Goal: Information Seeking & Learning: Learn about a topic

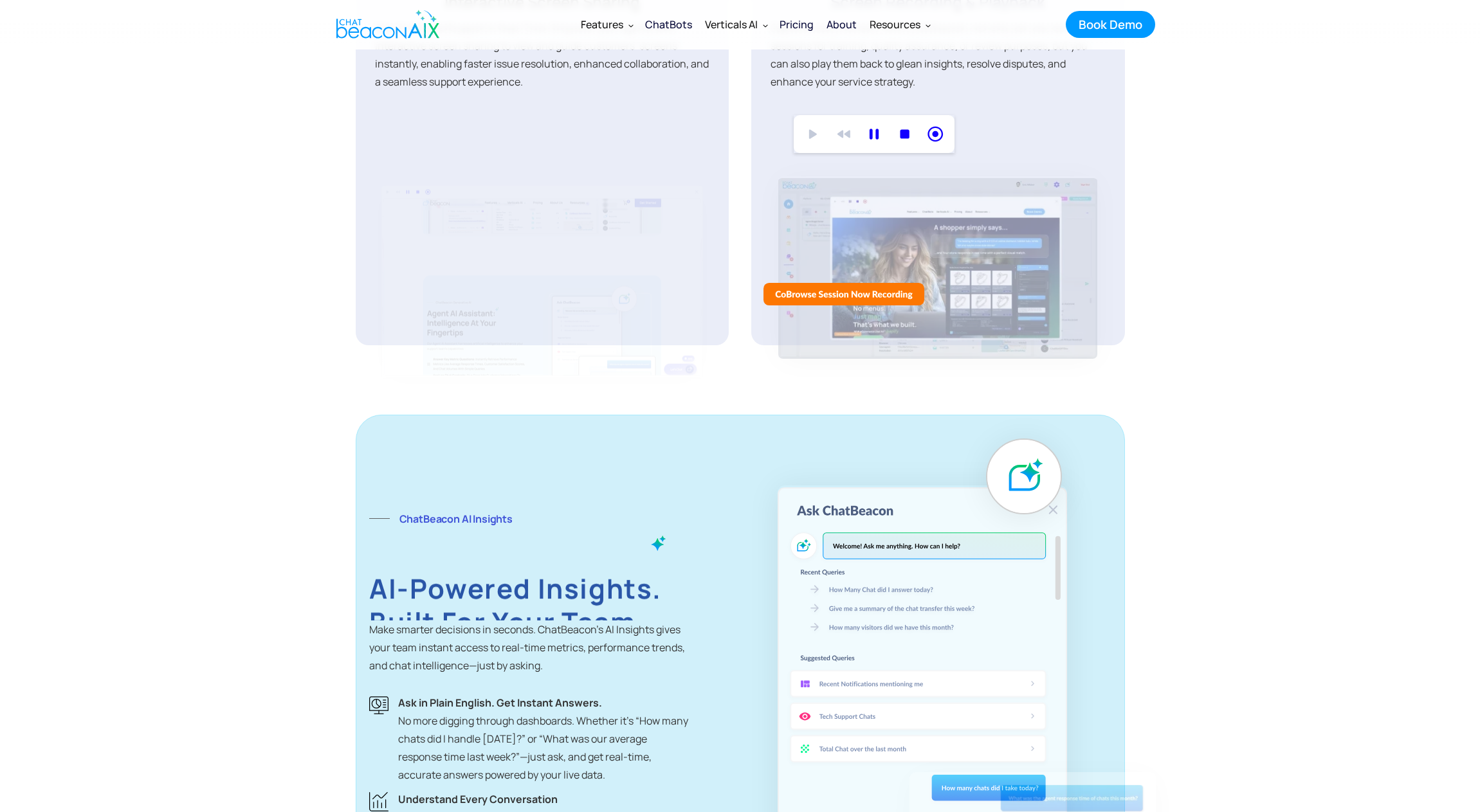
click at [793, 532] on img at bounding box center [922, 746] width 289 height 522
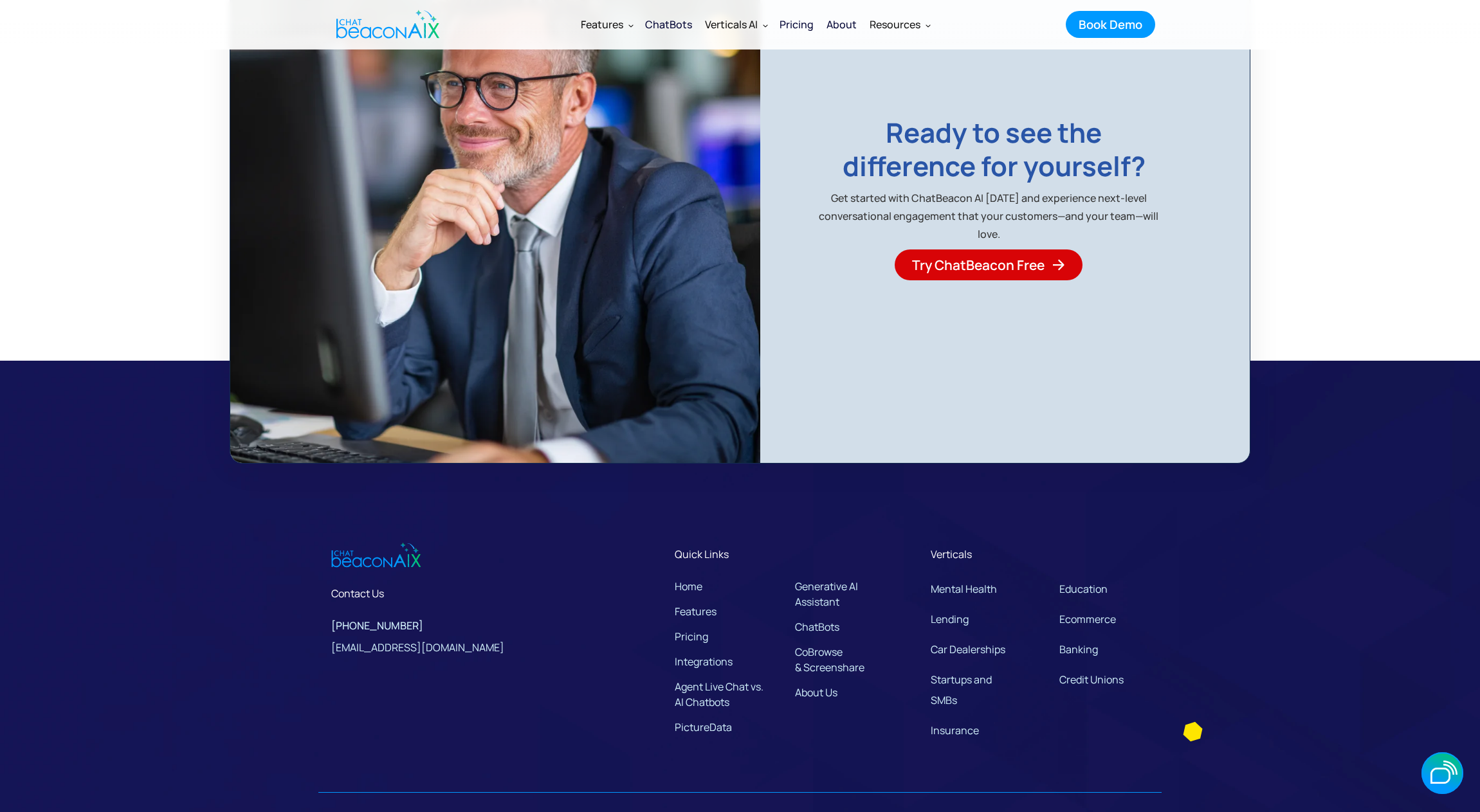
scroll to position [4987, 0]
